Goal: Task Accomplishment & Management: Use online tool/utility

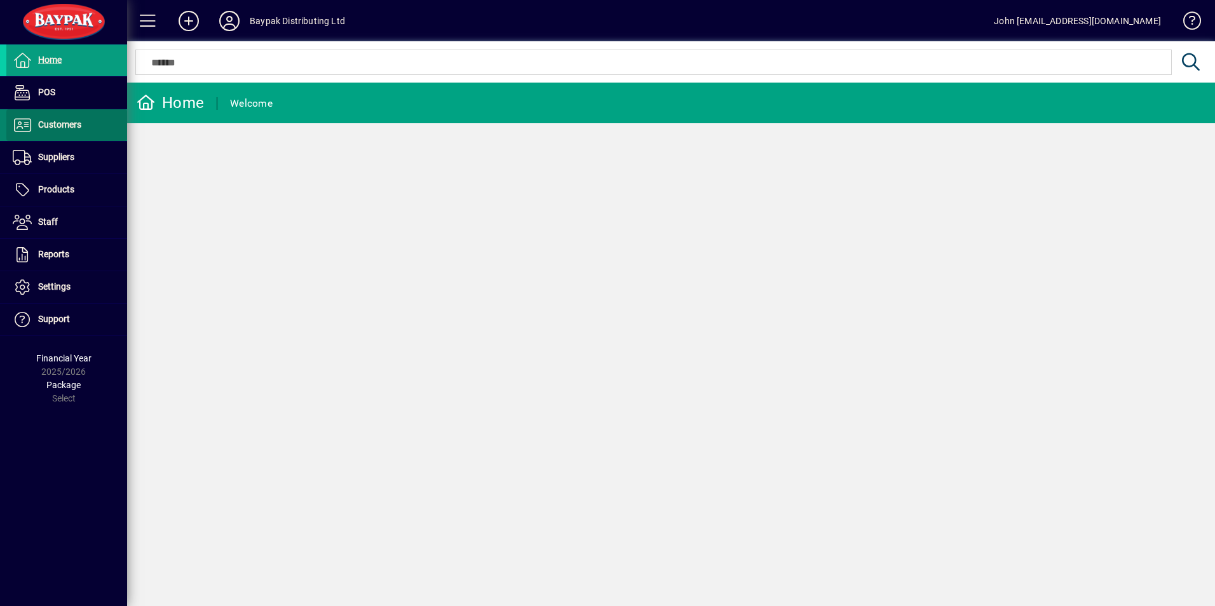
click at [65, 130] on span "Customers" at bounding box center [59, 124] width 43 height 10
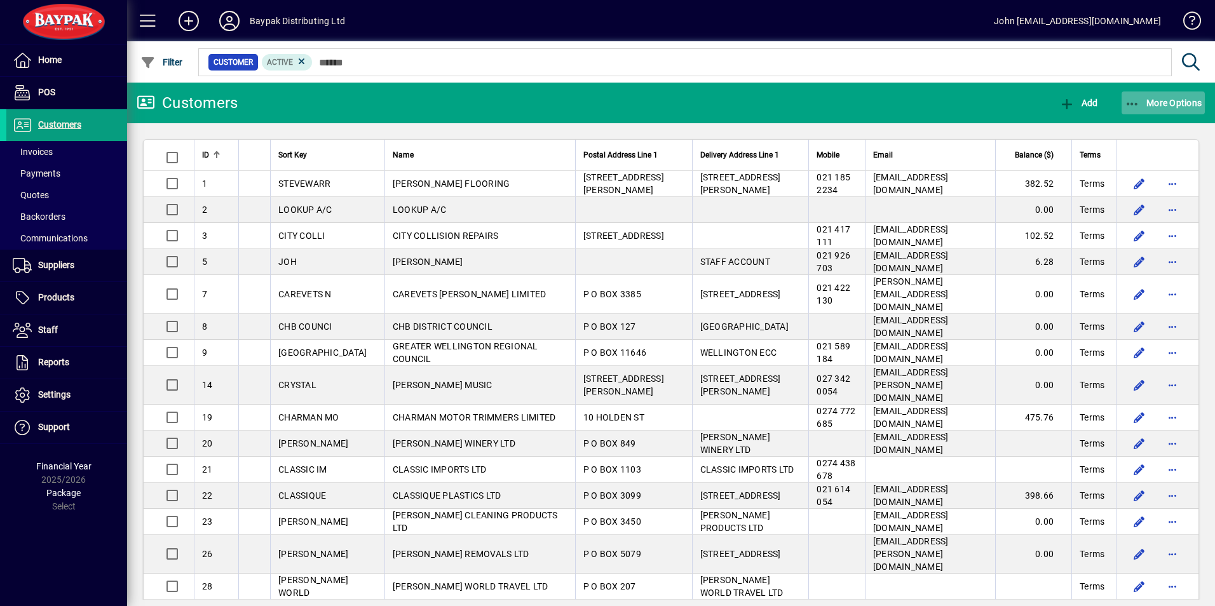
click at [1131, 102] on icon "button" at bounding box center [1133, 104] width 16 height 13
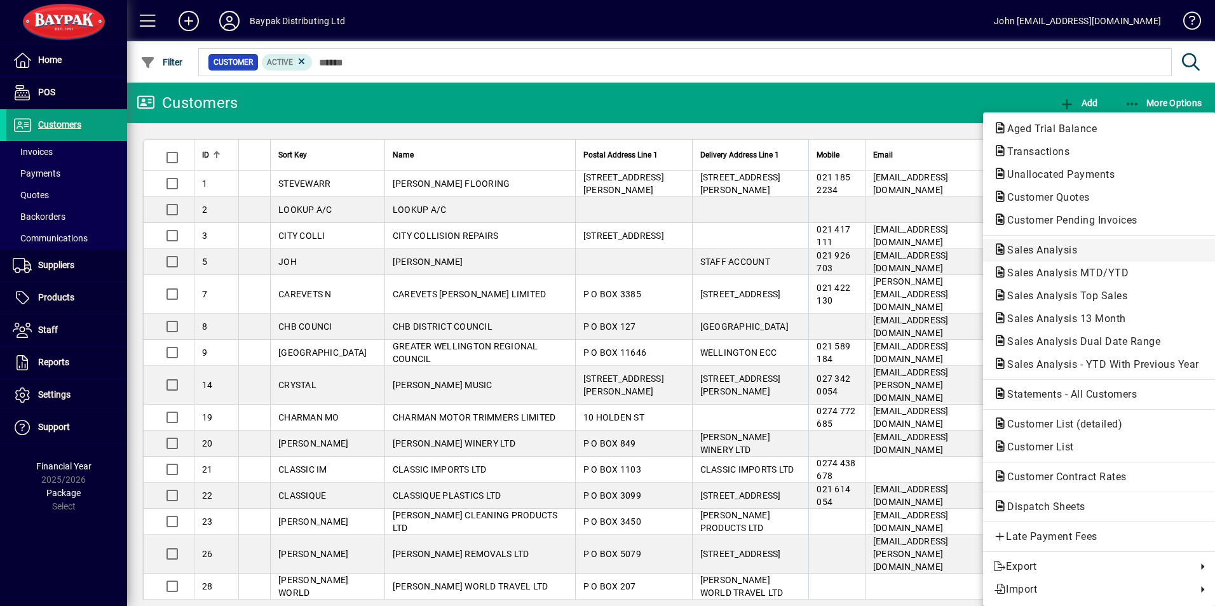
click at [1036, 245] on span "Sales Analysis" at bounding box center [1038, 250] width 90 height 12
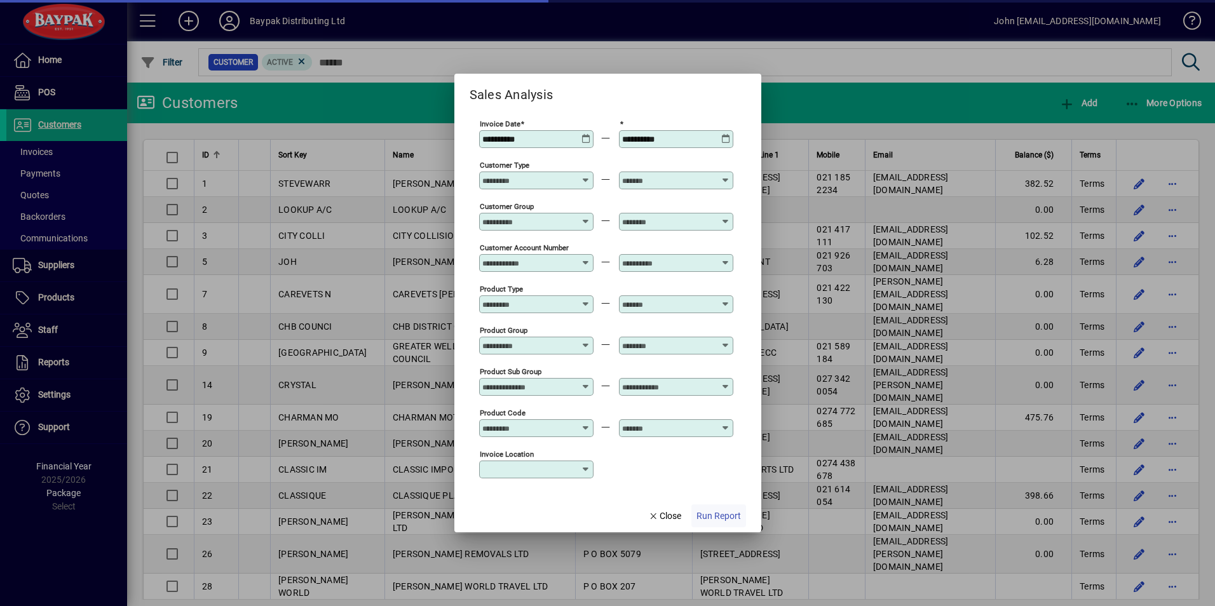
type input "**********"
click at [711, 512] on span "Run Report" at bounding box center [719, 516] width 44 height 13
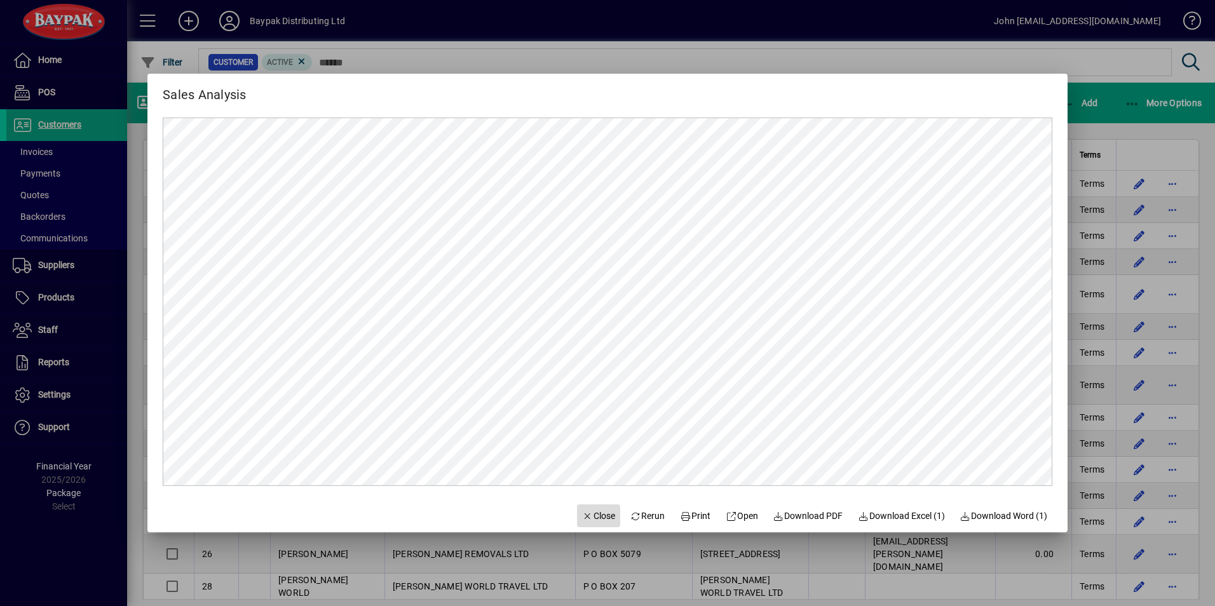
click at [582, 515] on span "Close" at bounding box center [598, 516] width 33 height 13
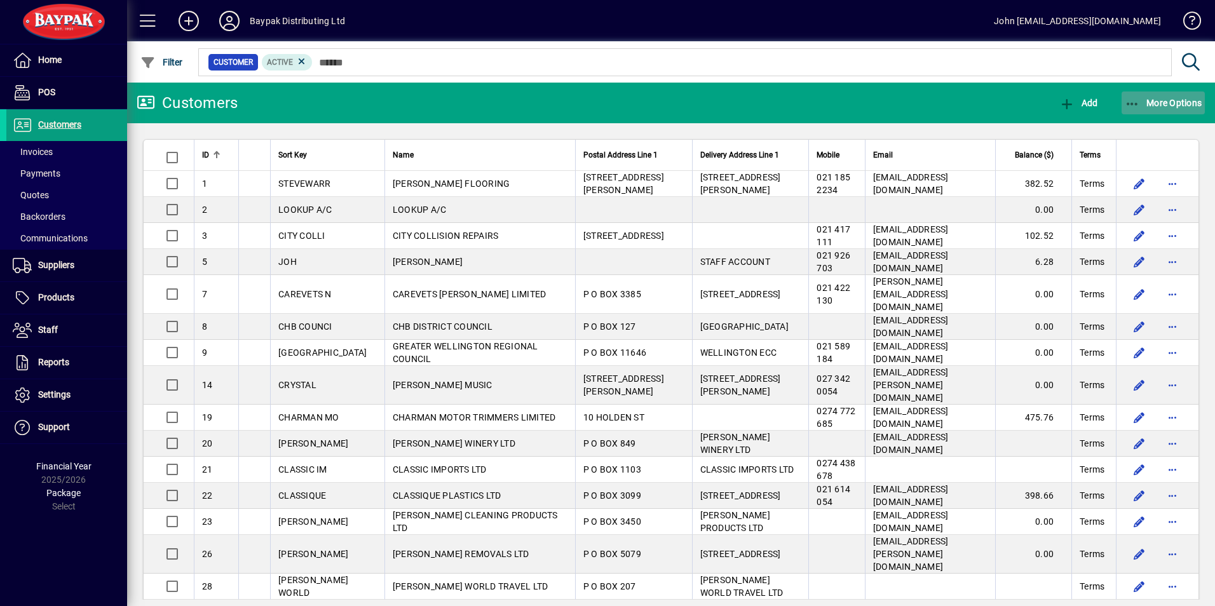
click at [1131, 100] on icon "button" at bounding box center [1133, 104] width 16 height 13
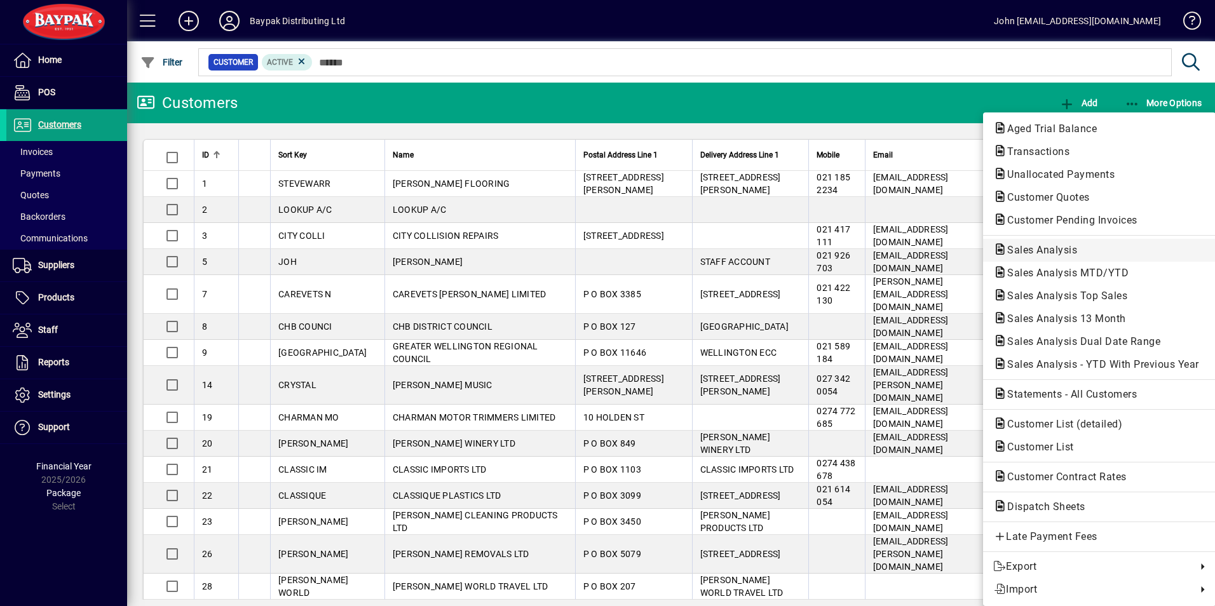
click at [1052, 246] on span "Sales Analysis" at bounding box center [1038, 250] width 90 height 12
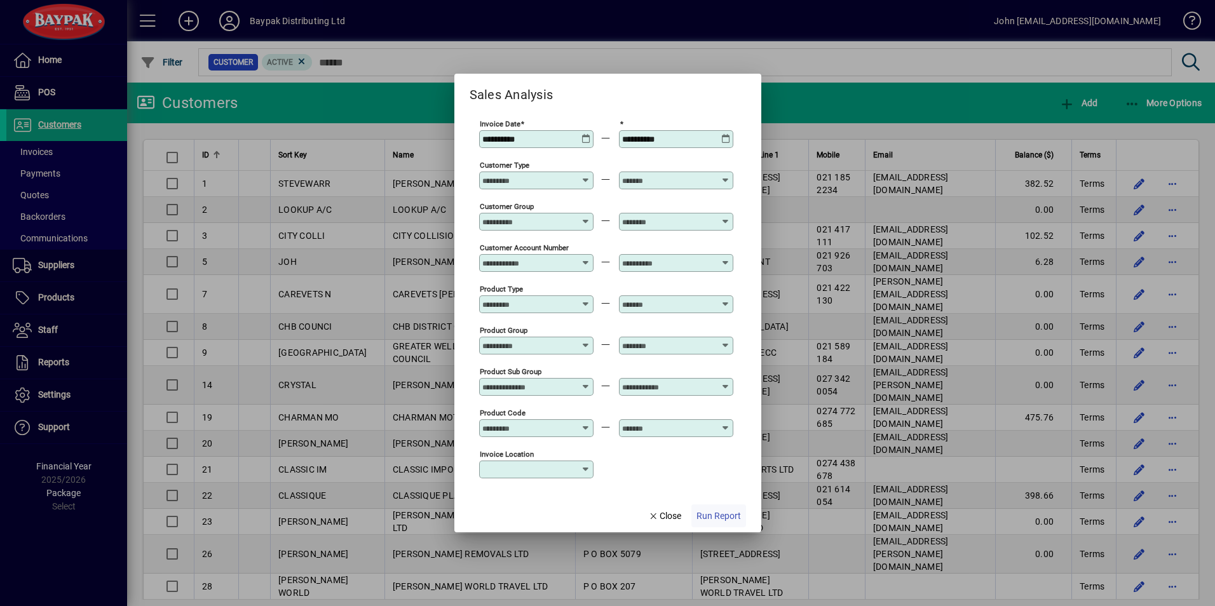
type input "**********"
click at [714, 517] on span "Run Report" at bounding box center [719, 516] width 44 height 13
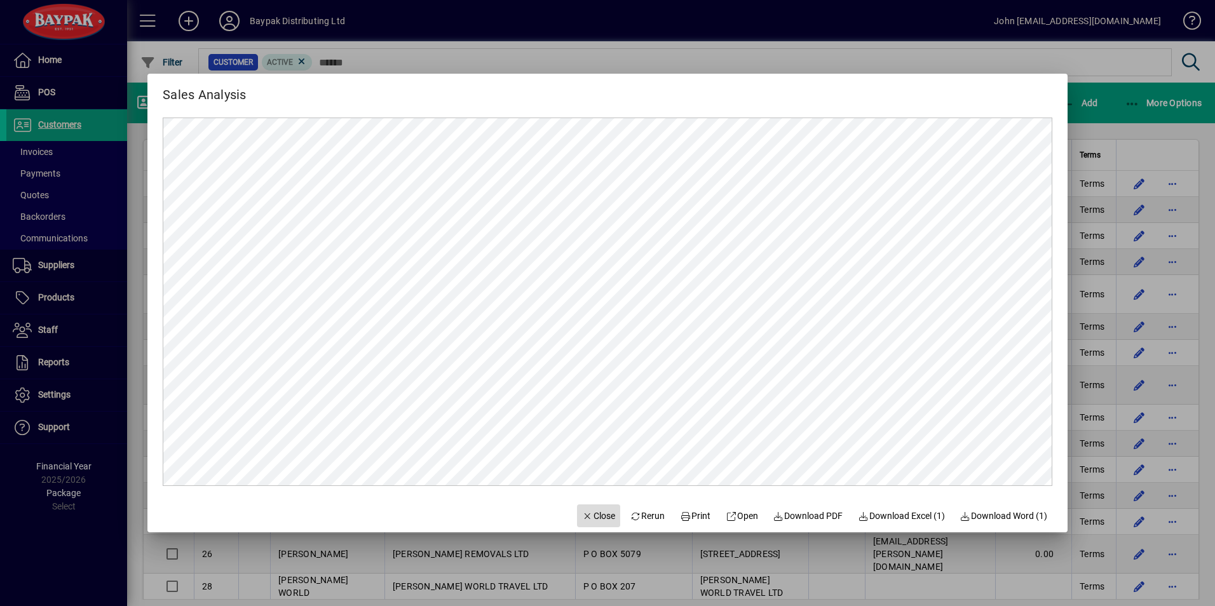
click at [585, 517] on span "Close" at bounding box center [598, 516] width 33 height 13
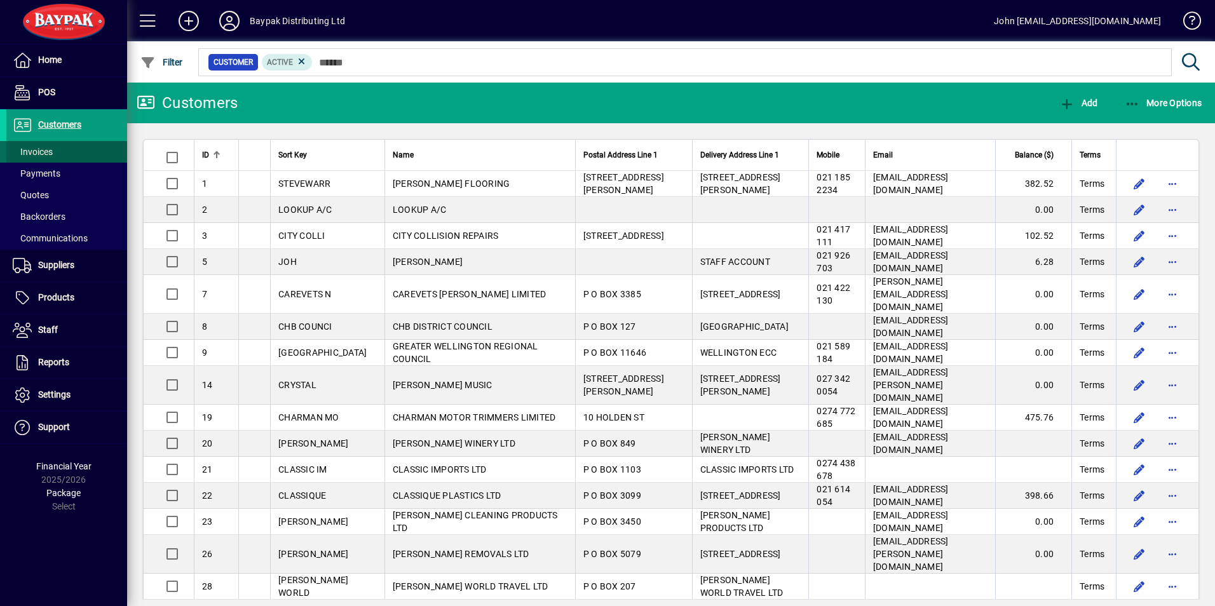
click at [35, 153] on span "Invoices" at bounding box center [33, 152] width 40 height 10
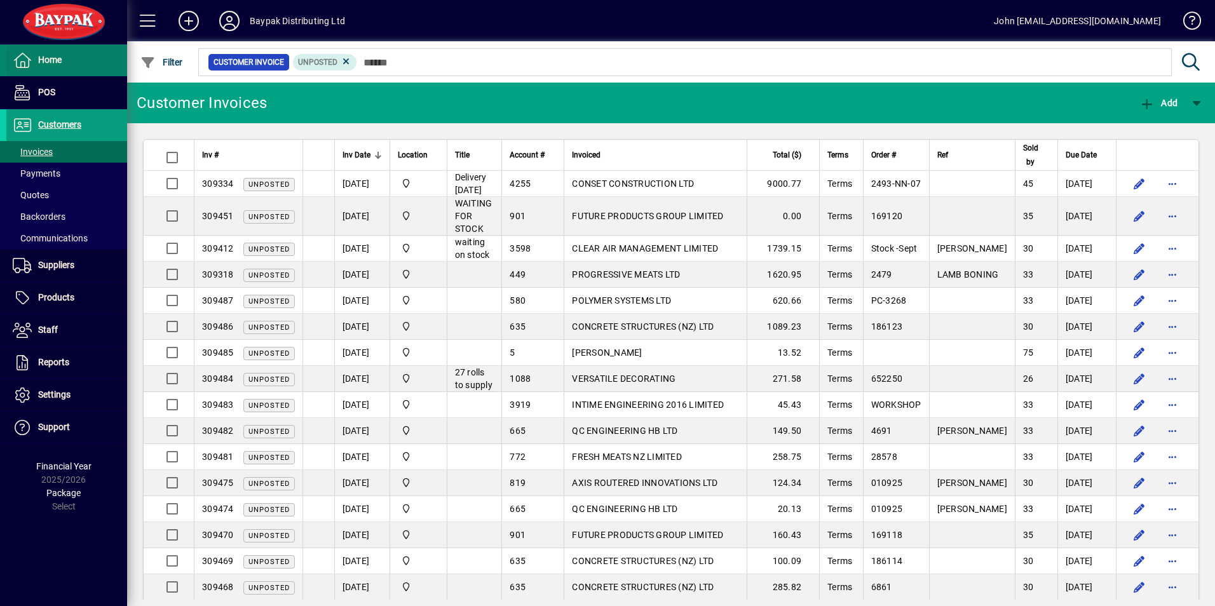
click at [43, 56] on span "Home" at bounding box center [50, 60] width 24 height 10
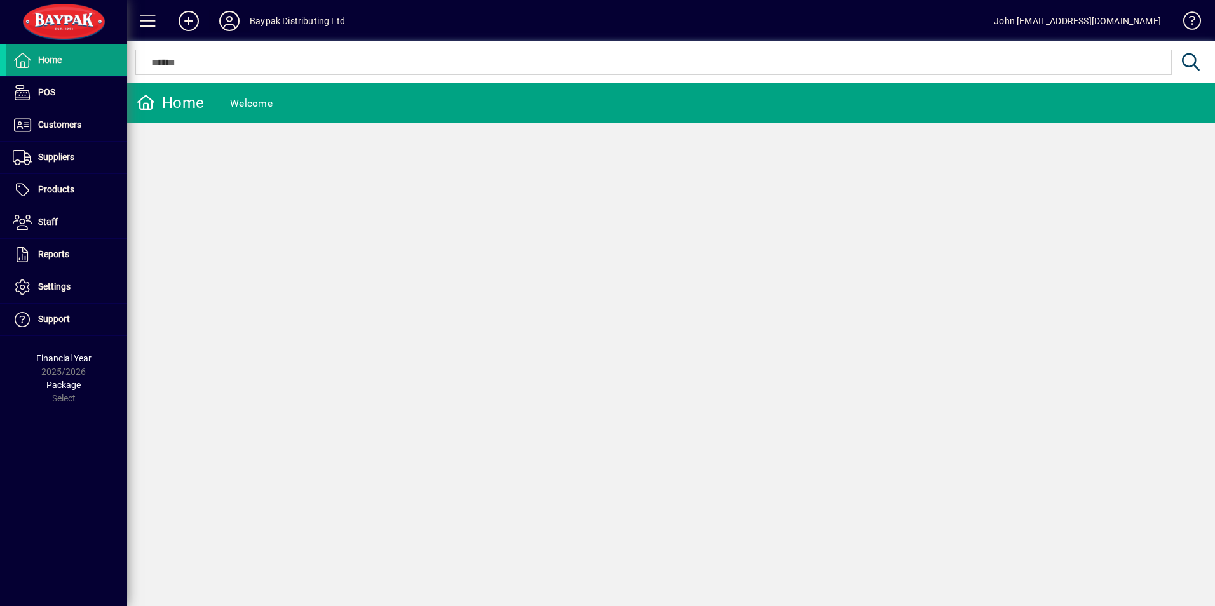
click at [228, 23] on icon at bounding box center [229, 21] width 25 height 20
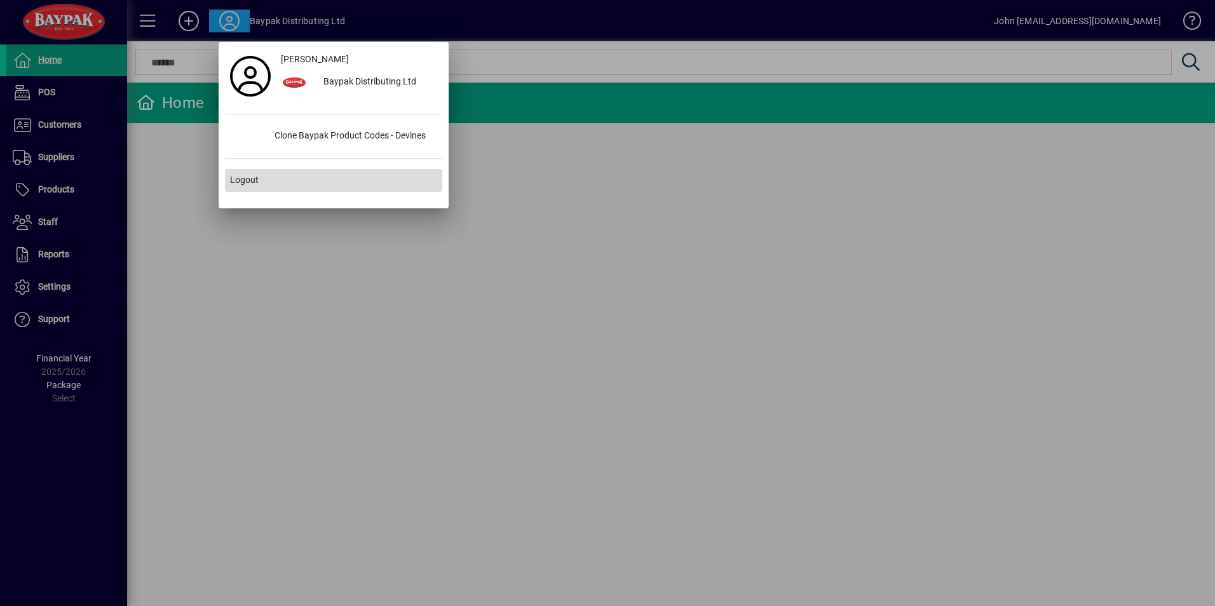
click at [244, 175] on span "Logout" at bounding box center [244, 179] width 29 height 13
